Goal: Find specific page/section: Find specific page/section

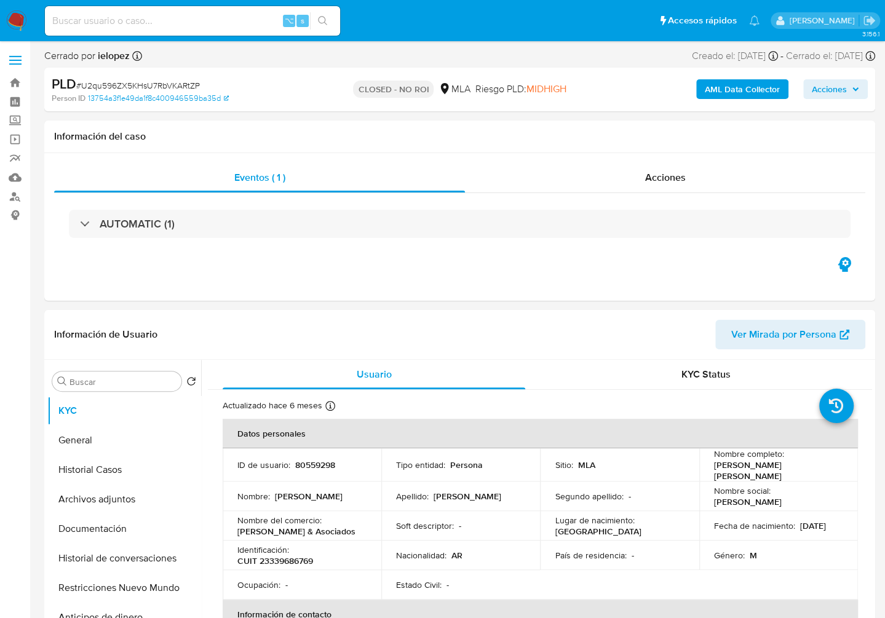
select select "10"
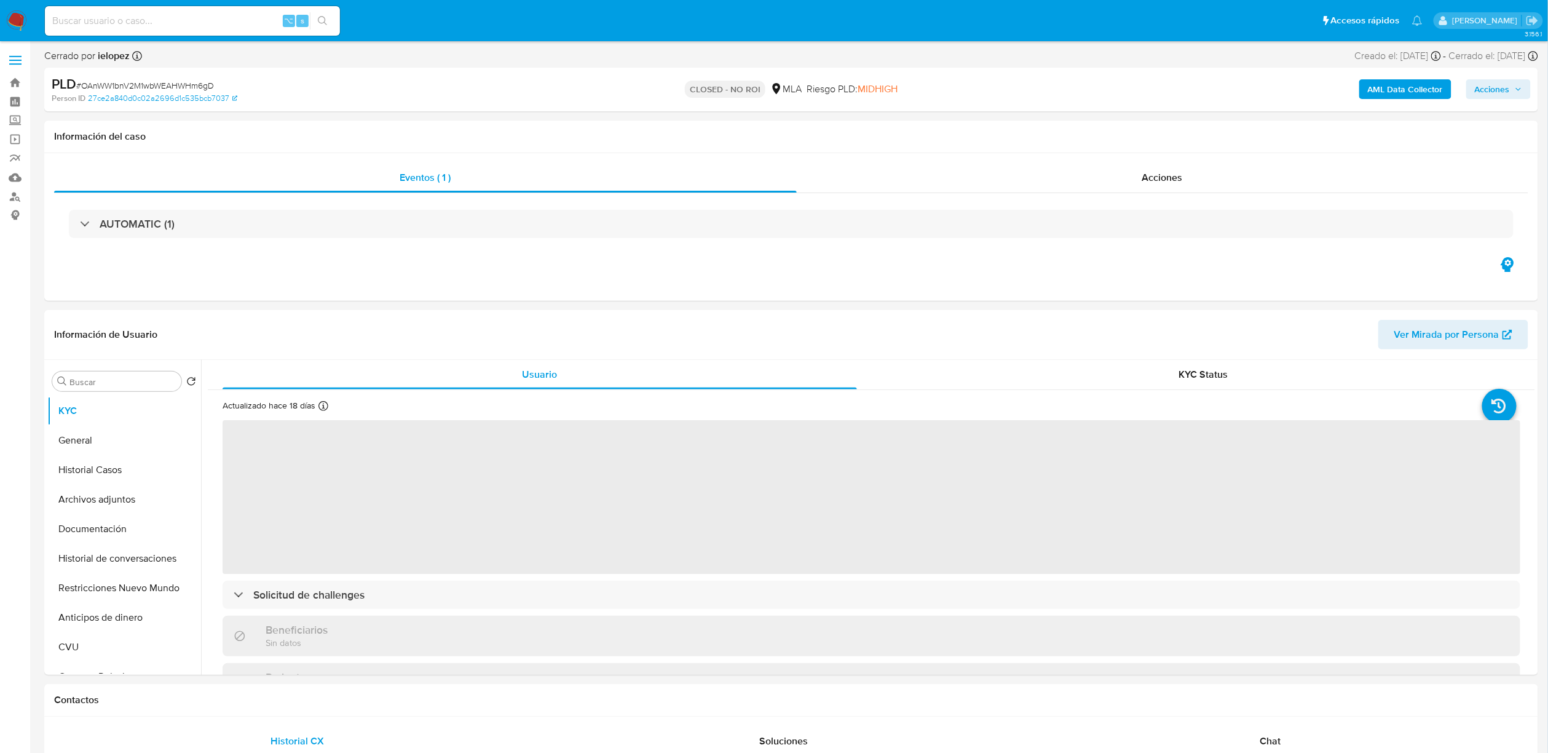
select select "10"
